Goal: Understand process/instructions

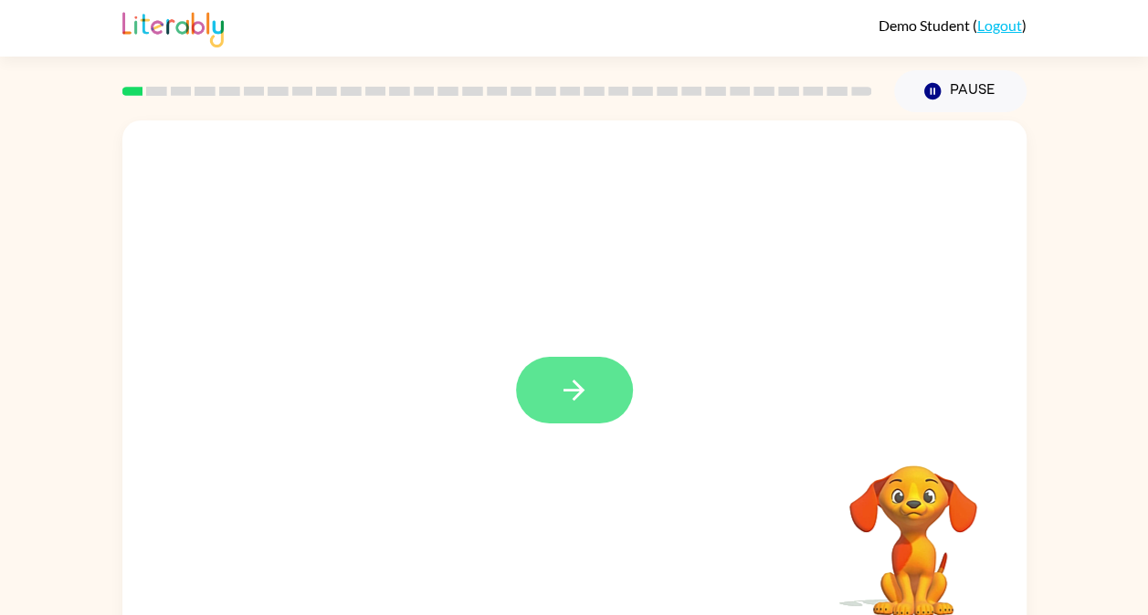
click at [559, 389] on icon "button" at bounding box center [574, 390] width 32 height 32
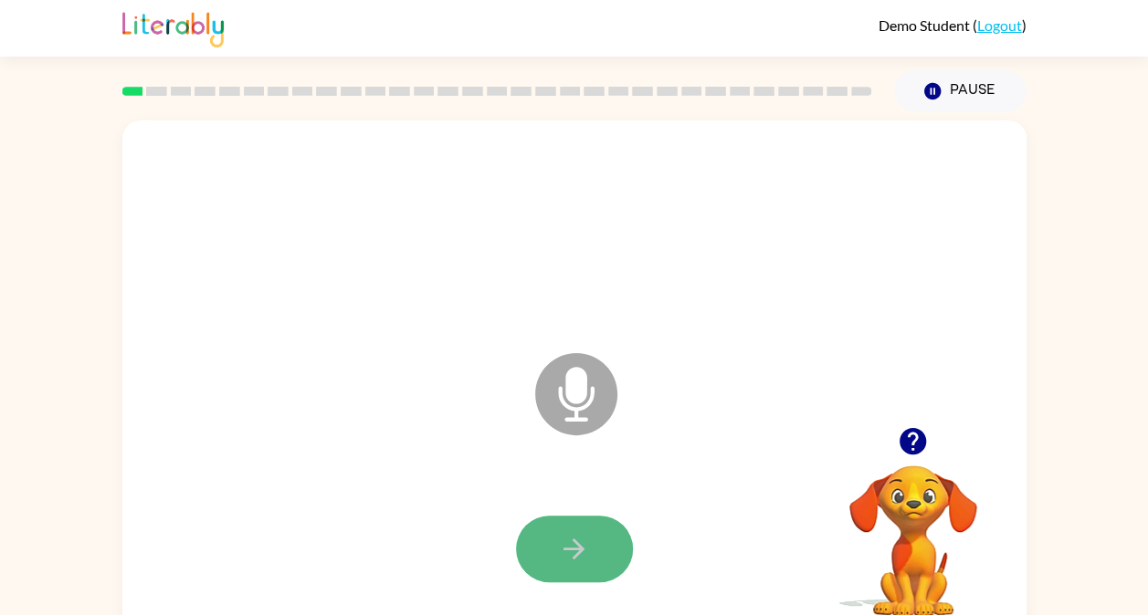
click at [561, 537] on icon "button" at bounding box center [574, 549] width 32 height 32
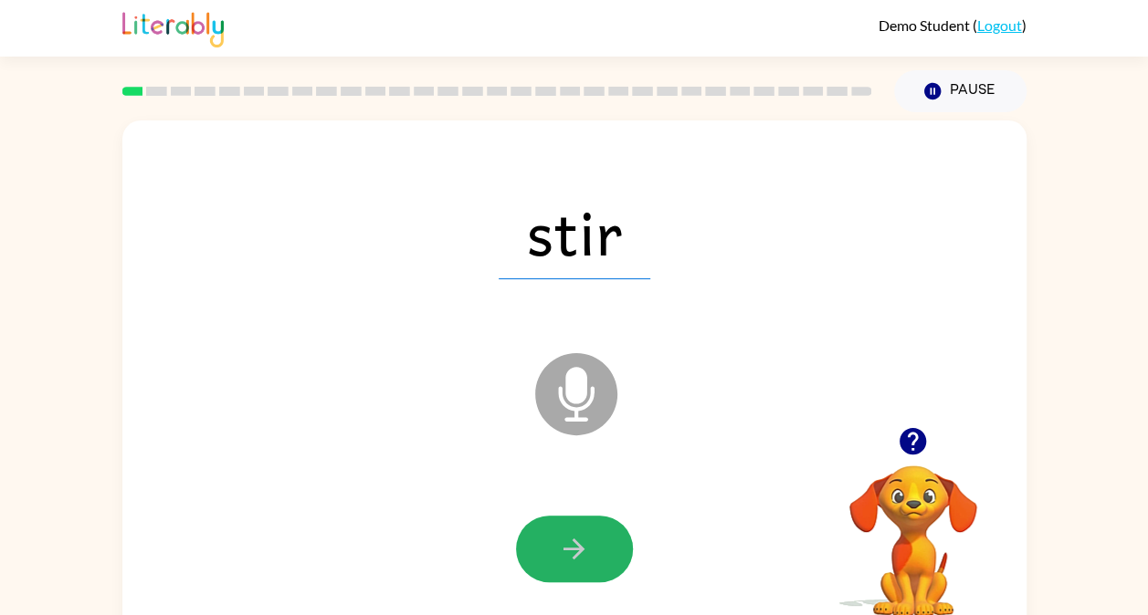
click at [561, 537] on icon "button" at bounding box center [574, 549] width 32 height 32
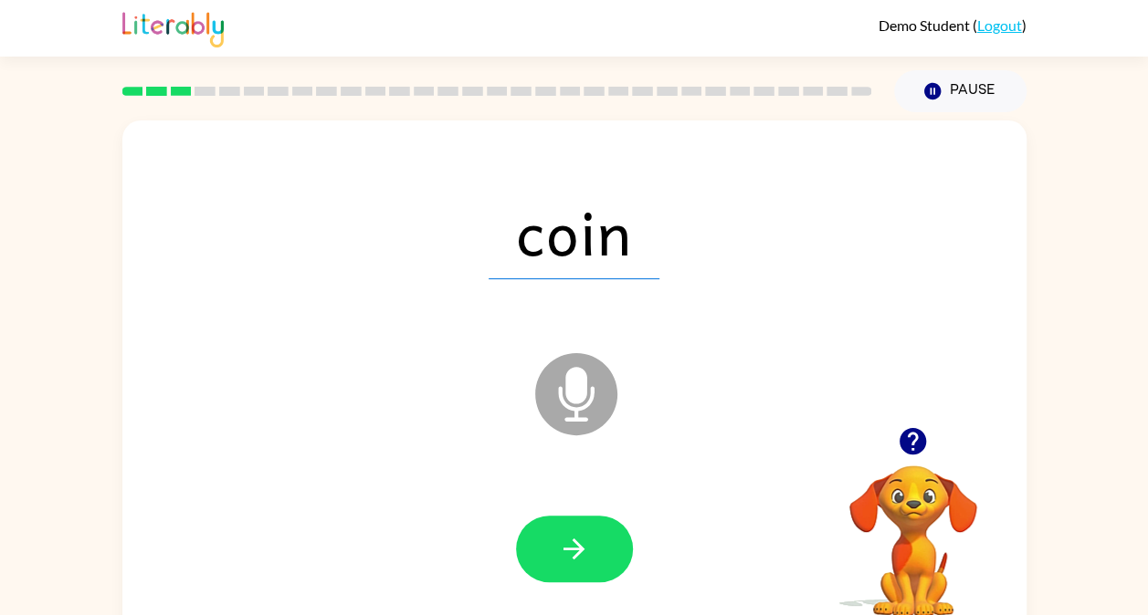
click at [561, 537] on icon "button" at bounding box center [574, 549] width 32 height 32
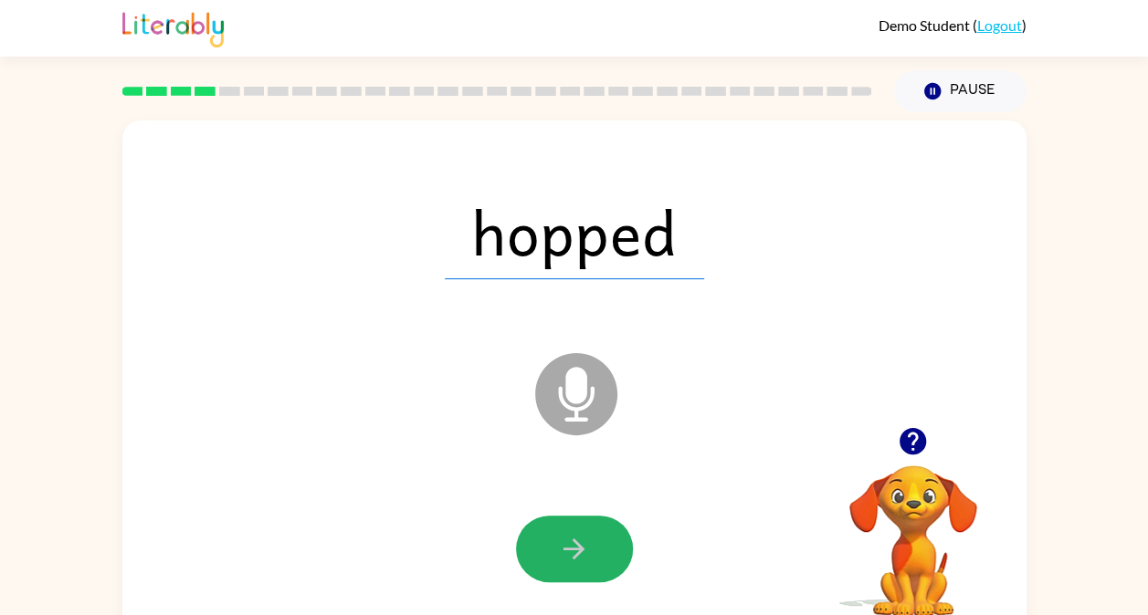
click at [561, 537] on icon "button" at bounding box center [574, 549] width 32 height 32
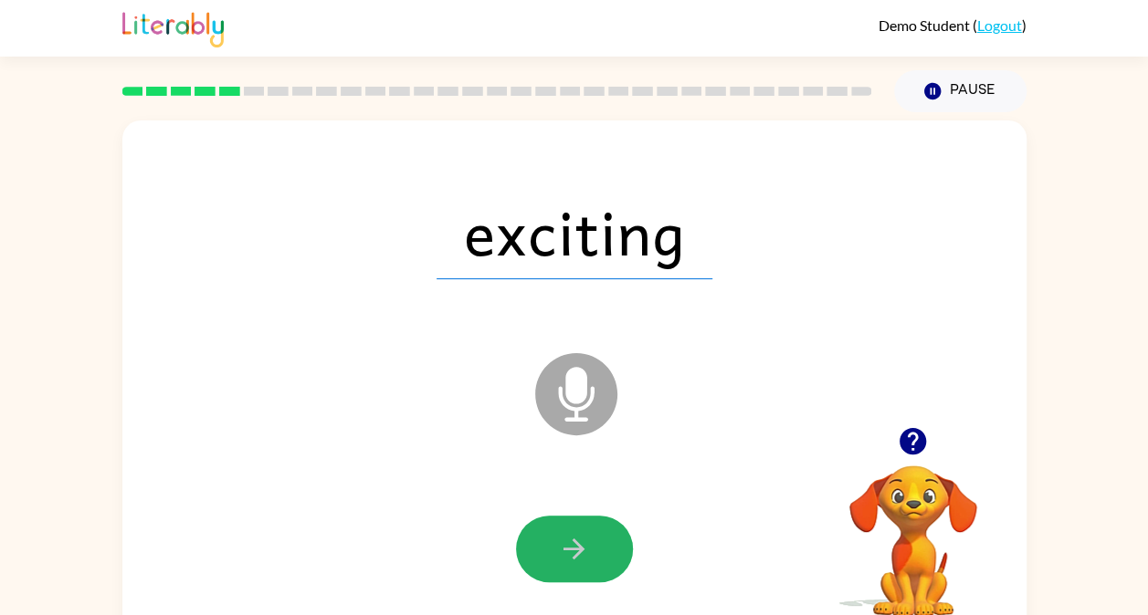
click at [561, 537] on icon "button" at bounding box center [574, 549] width 32 height 32
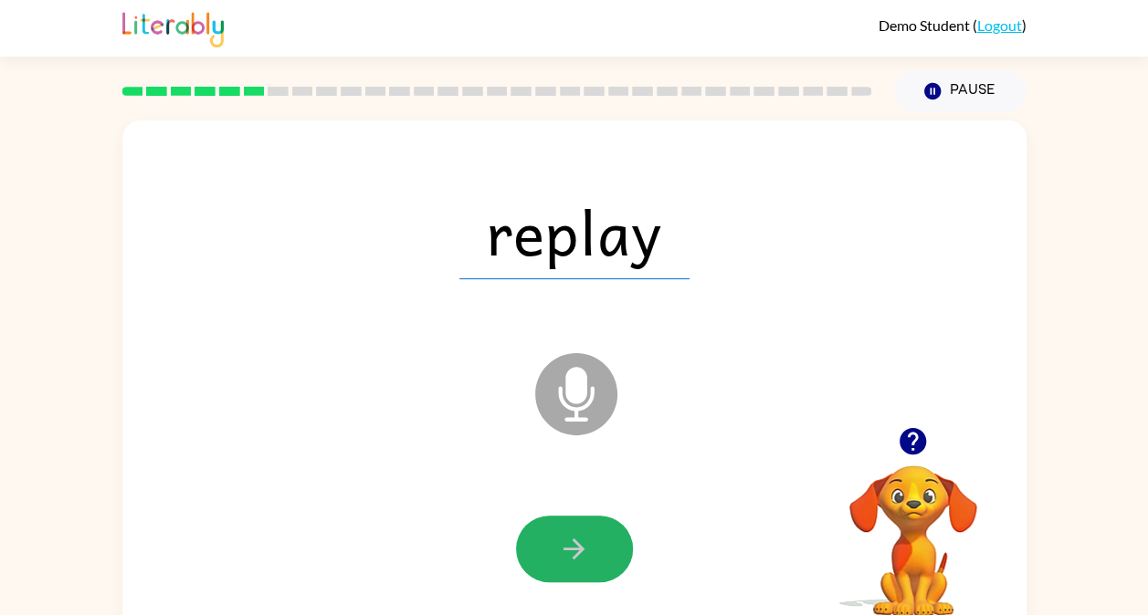
click at [561, 537] on icon "button" at bounding box center [574, 549] width 32 height 32
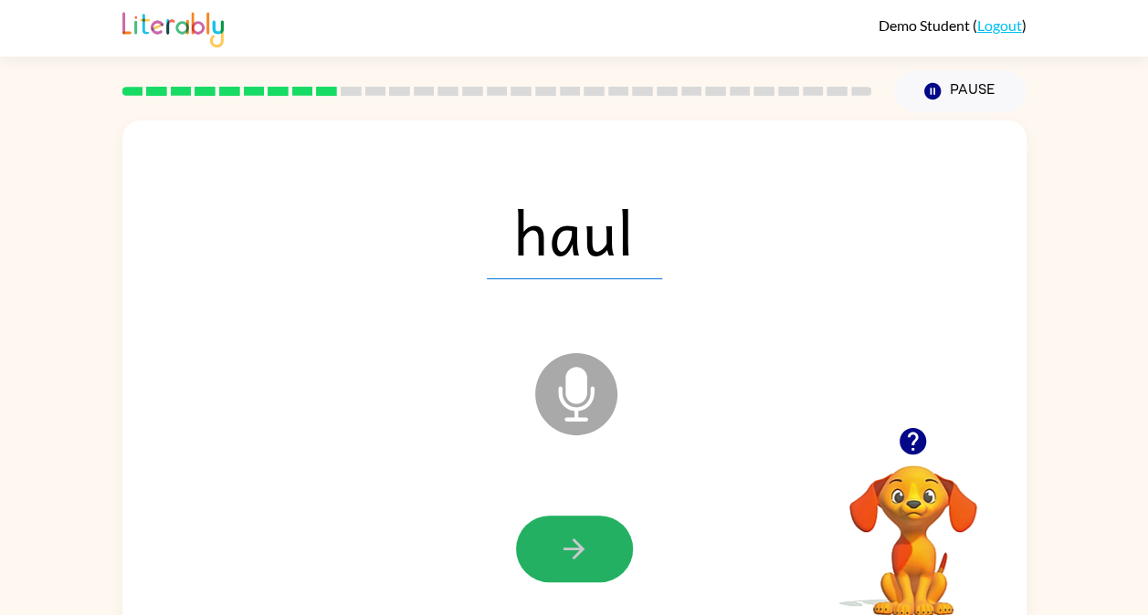
click at [561, 537] on icon "button" at bounding box center [574, 549] width 32 height 32
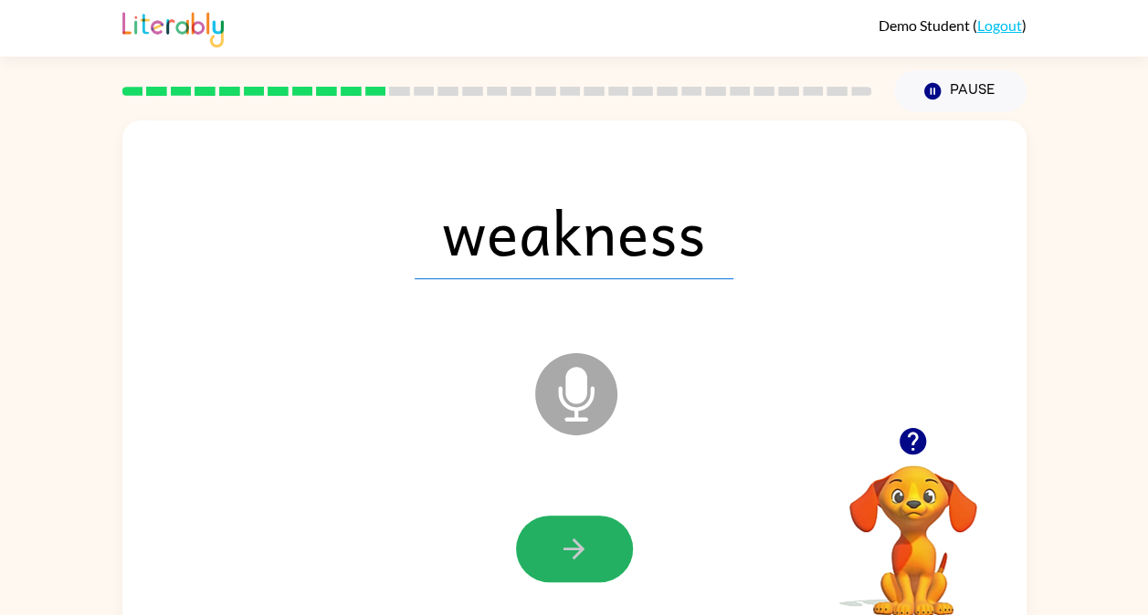
click at [561, 537] on icon "button" at bounding box center [574, 549] width 32 height 32
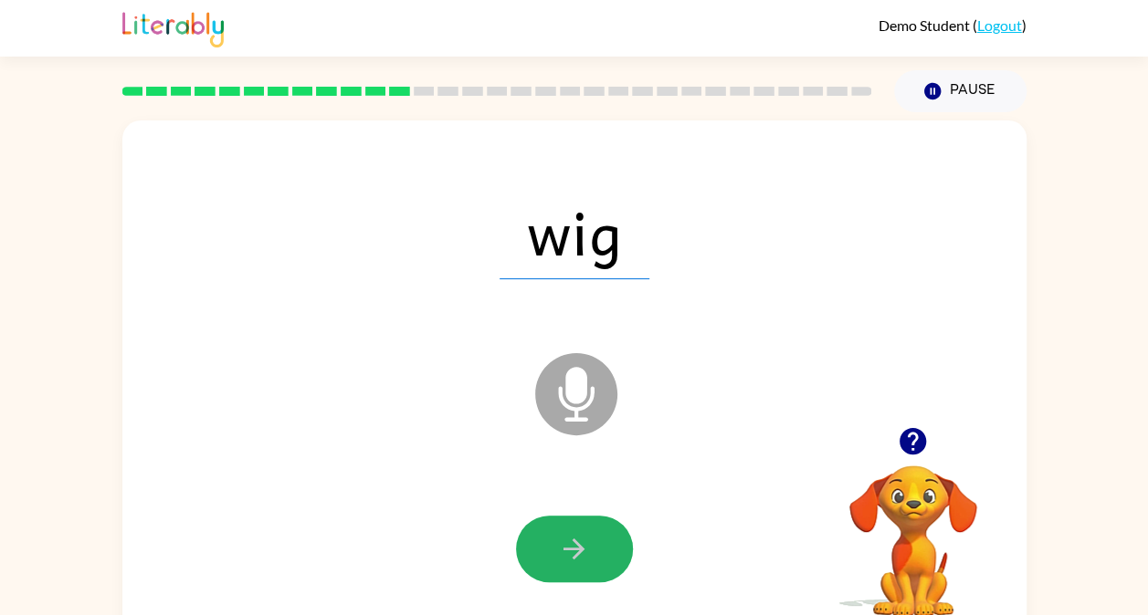
click at [561, 537] on icon "button" at bounding box center [574, 549] width 32 height 32
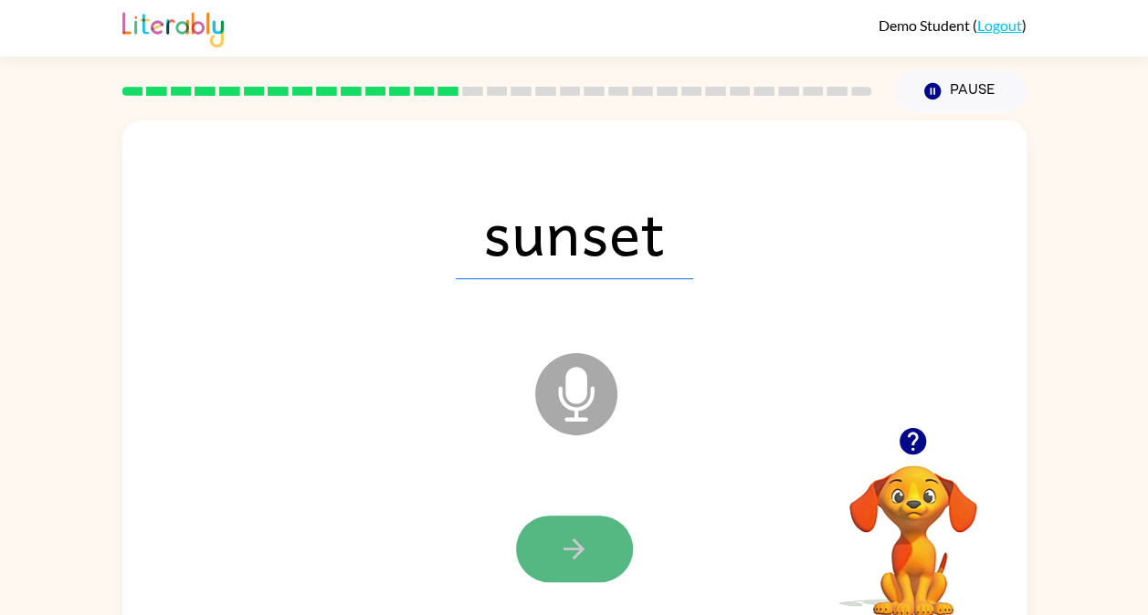
click at [562, 537] on icon "button" at bounding box center [574, 549] width 32 height 32
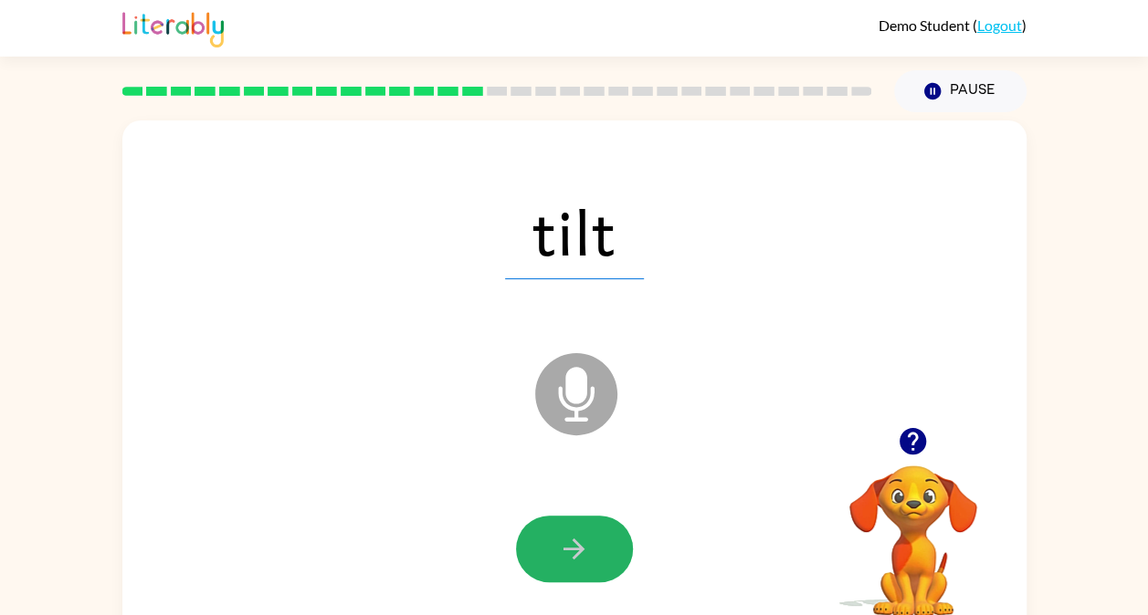
click at [562, 537] on icon "button" at bounding box center [574, 549] width 32 height 32
